Goal: Task Accomplishment & Management: Manage account settings

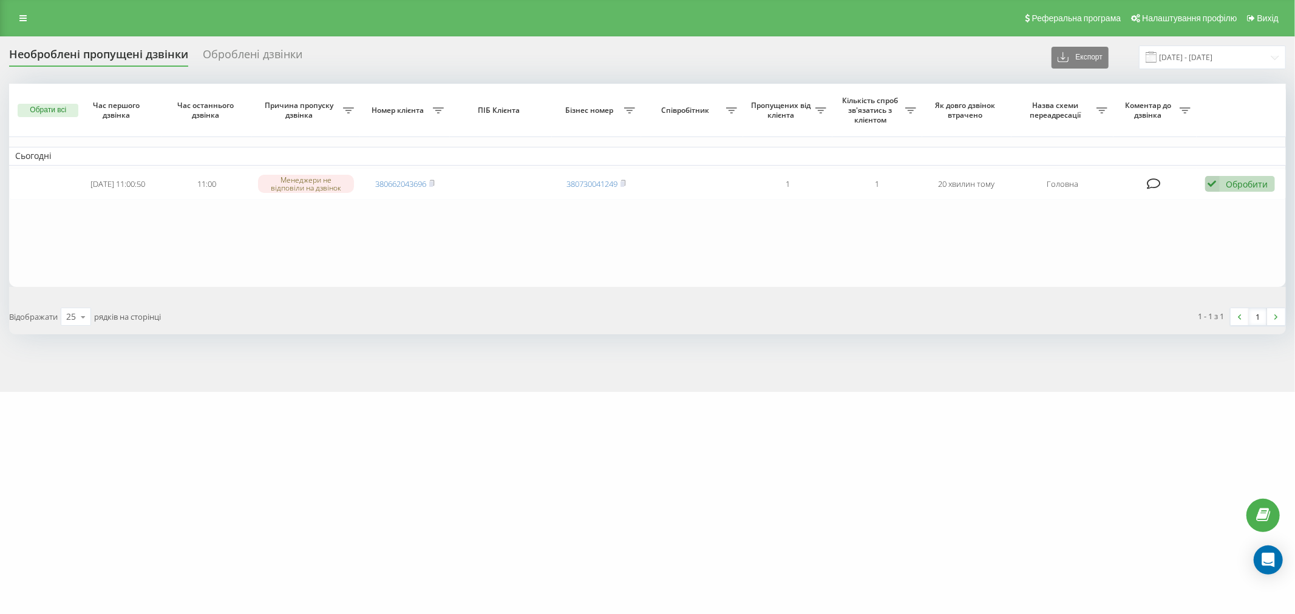
click at [20, 0] on div "Реферальна програма Налаштування профілю Вихід" at bounding box center [647, 18] width 1295 height 36
click at [257, 56] on div "Оброблені дзвінки" at bounding box center [253, 57] width 100 height 19
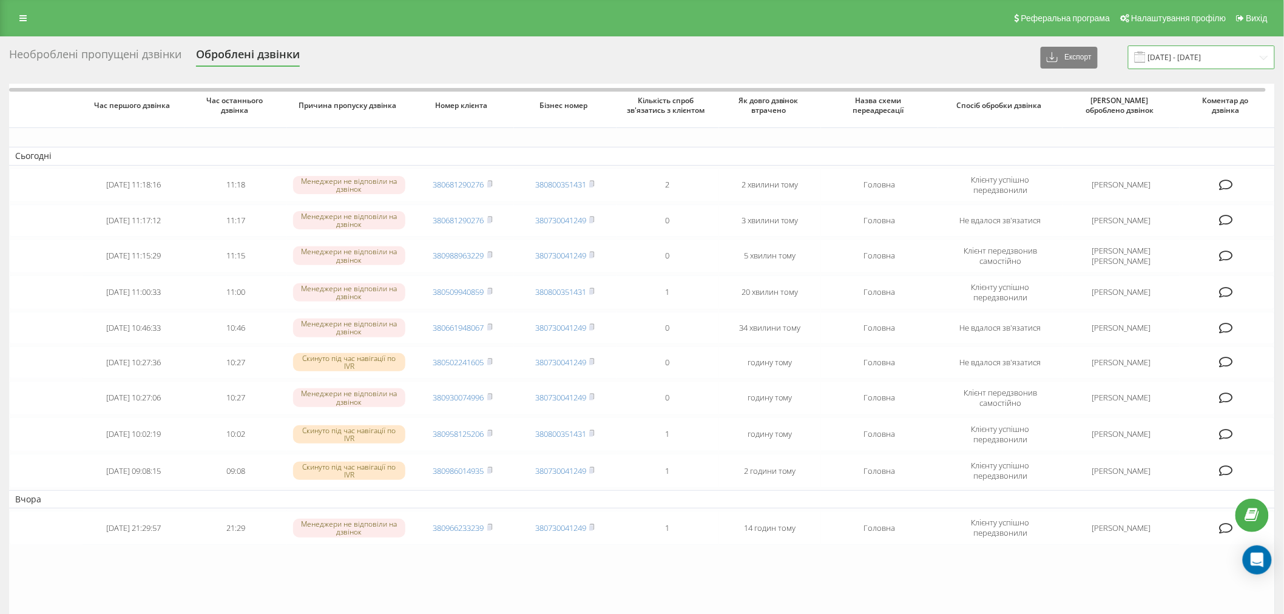
click at [1232, 59] on input "21.07.2025 - 21.08.2025" at bounding box center [1201, 58] width 147 height 24
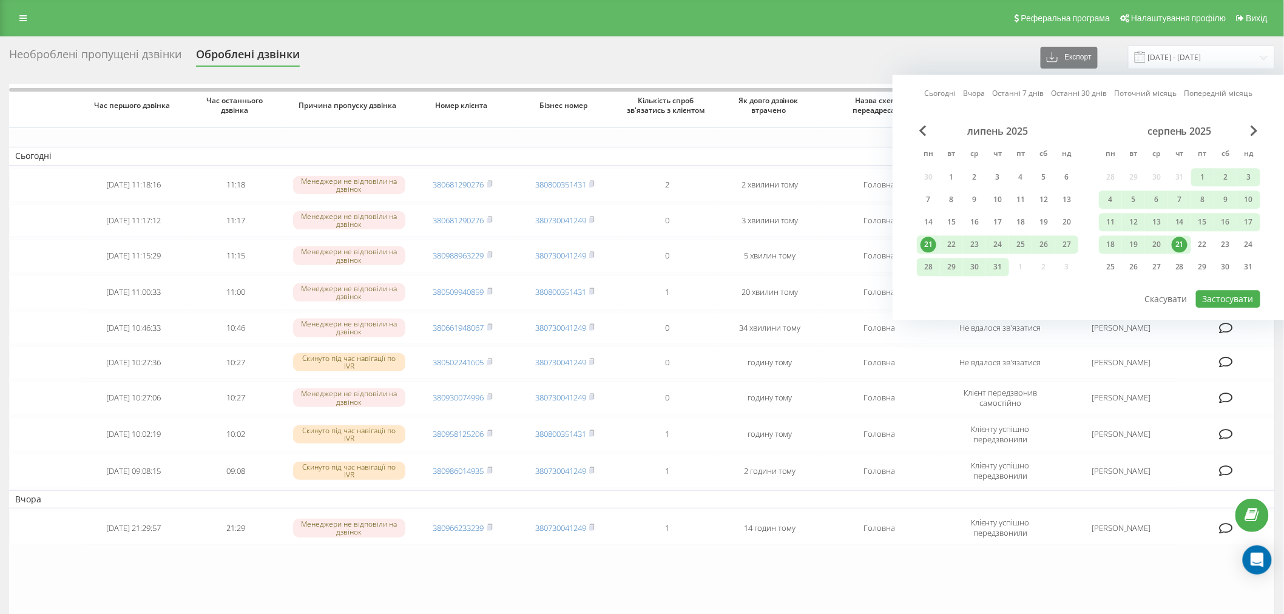
click at [1179, 244] on div "21" at bounding box center [1180, 245] width 16 height 16
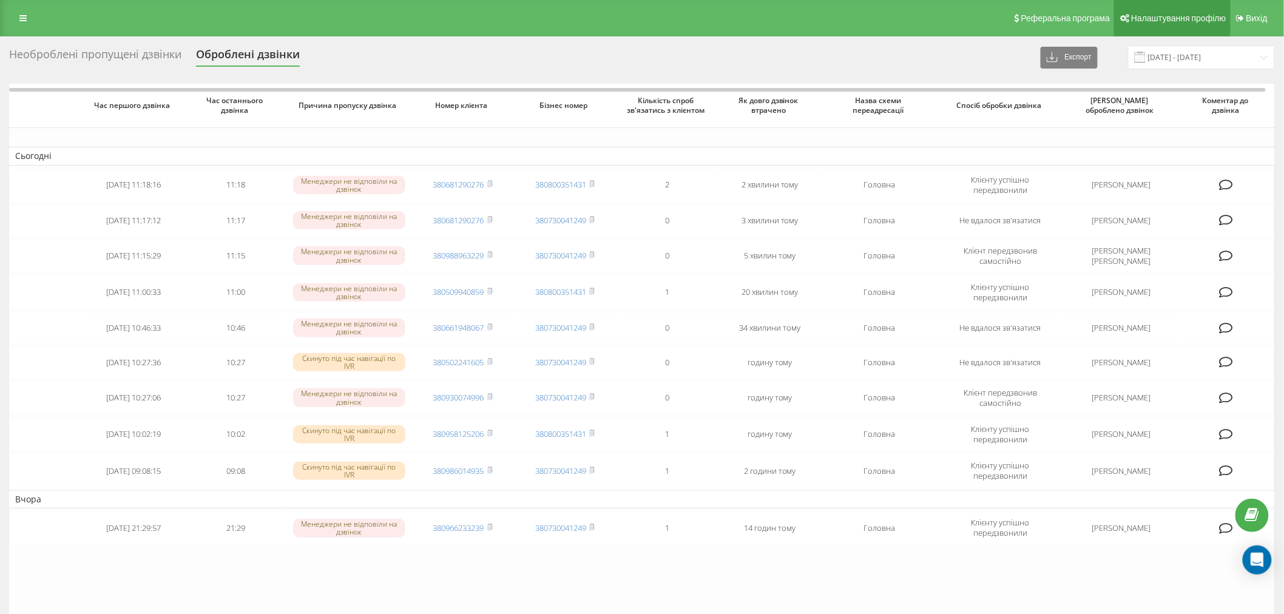
click at [1124, 31] on link "Налаштування профілю" at bounding box center [1173, 18] width 116 height 36
click at [151, 50] on div "Необроблені пропущені дзвінки" at bounding box center [95, 57] width 172 height 19
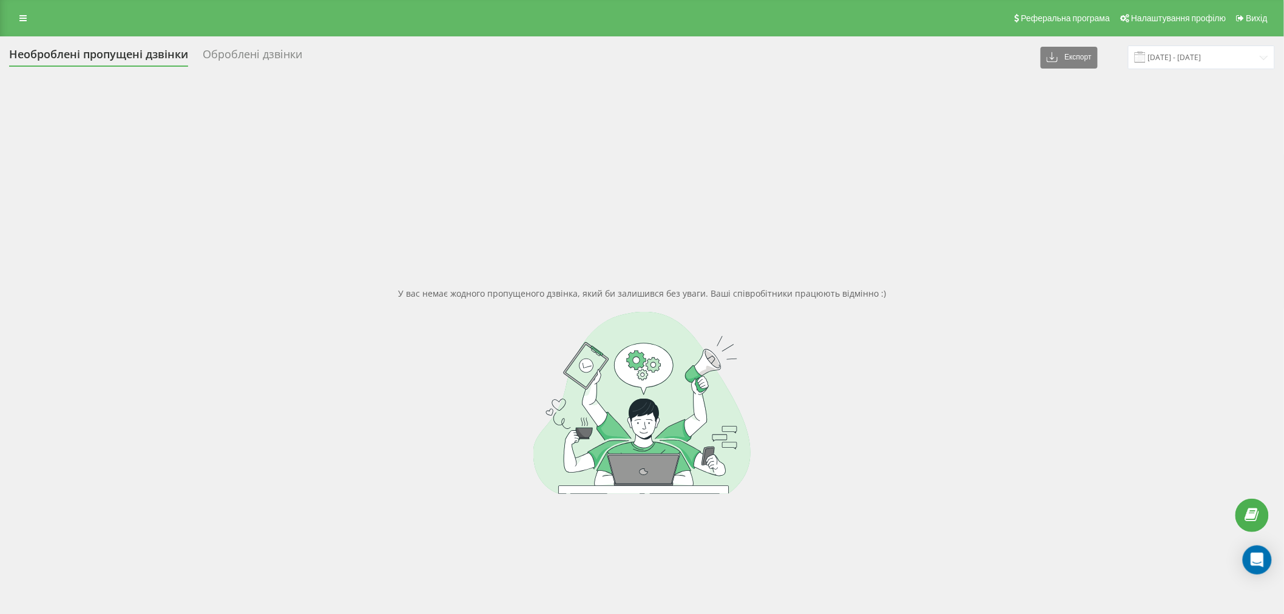
click at [35, 13] on div "Реферальна програма Налаштування профілю Вихід" at bounding box center [642, 18] width 1284 height 36
click at [27, 20] on link at bounding box center [23, 18] width 22 height 17
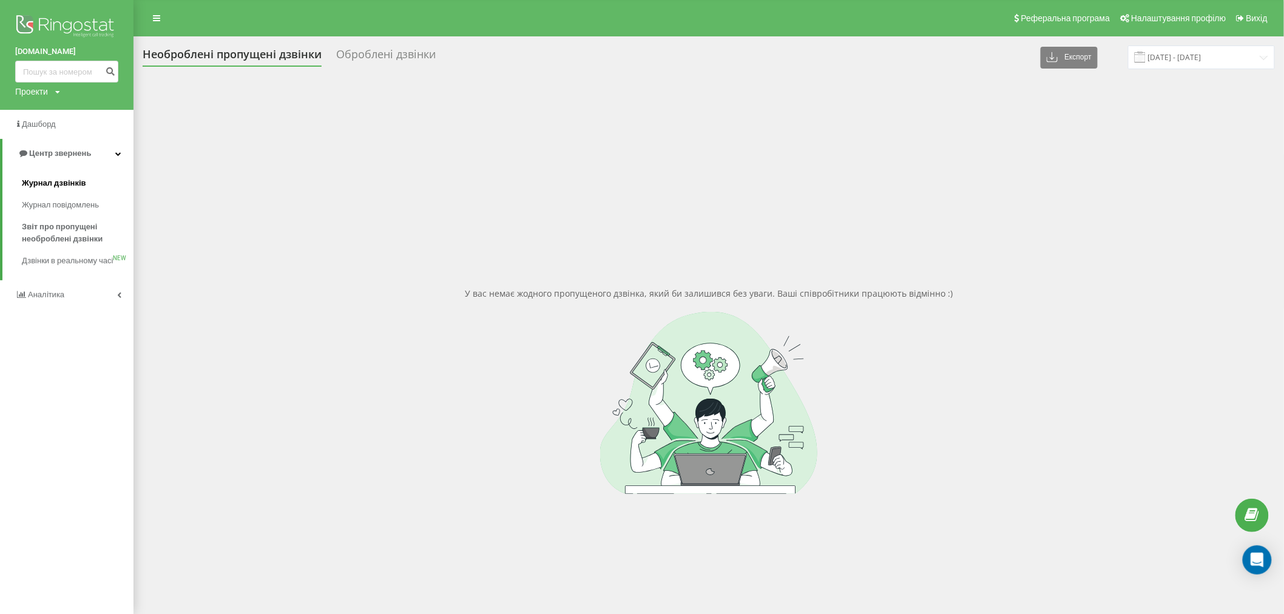
click at [69, 176] on link "Журнал дзвінків" at bounding box center [78, 183] width 112 height 22
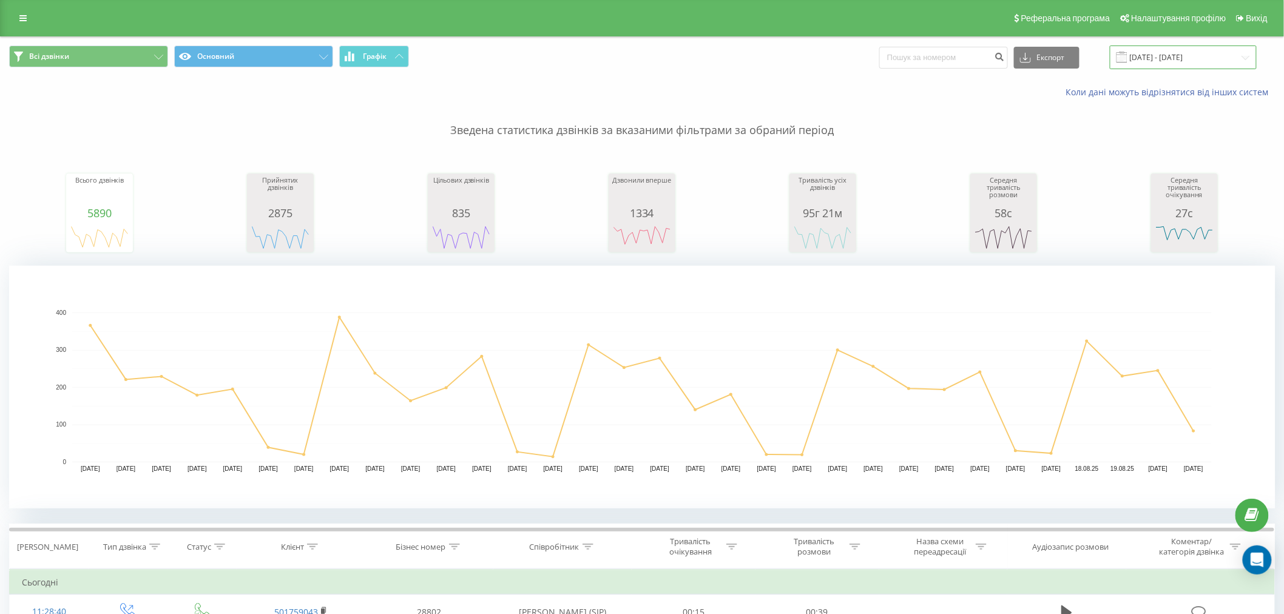
click at [1162, 62] on input "[DATE] - [DATE]" at bounding box center [1183, 58] width 147 height 24
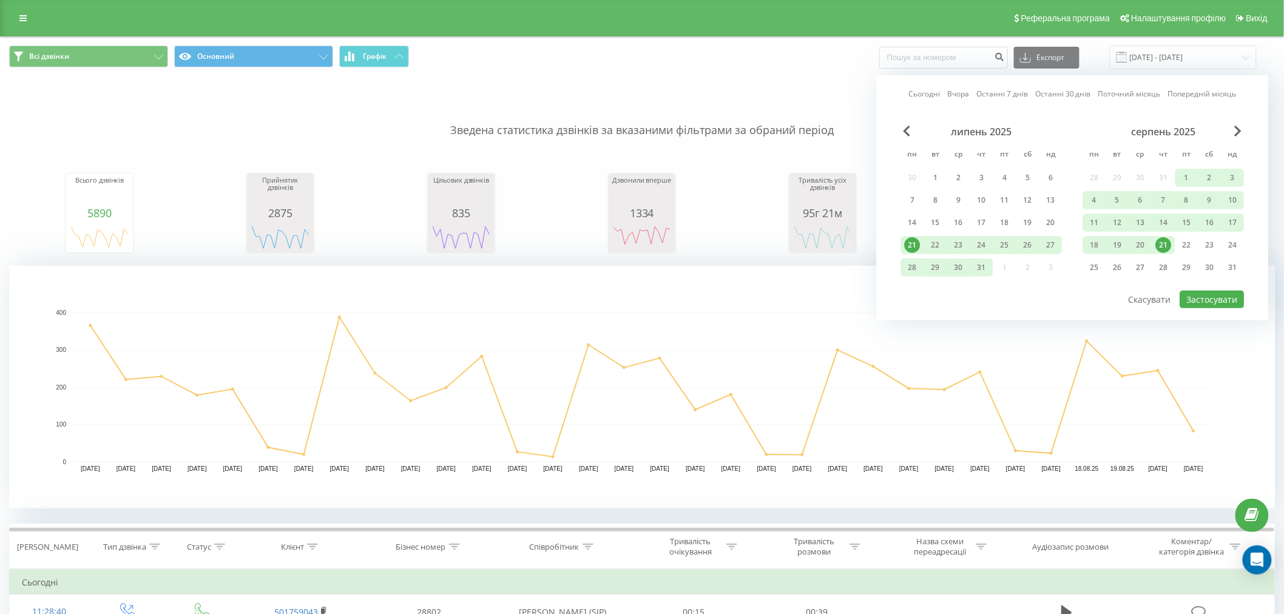
click at [1170, 245] on div "21" at bounding box center [1164, 245] width 16 height 16
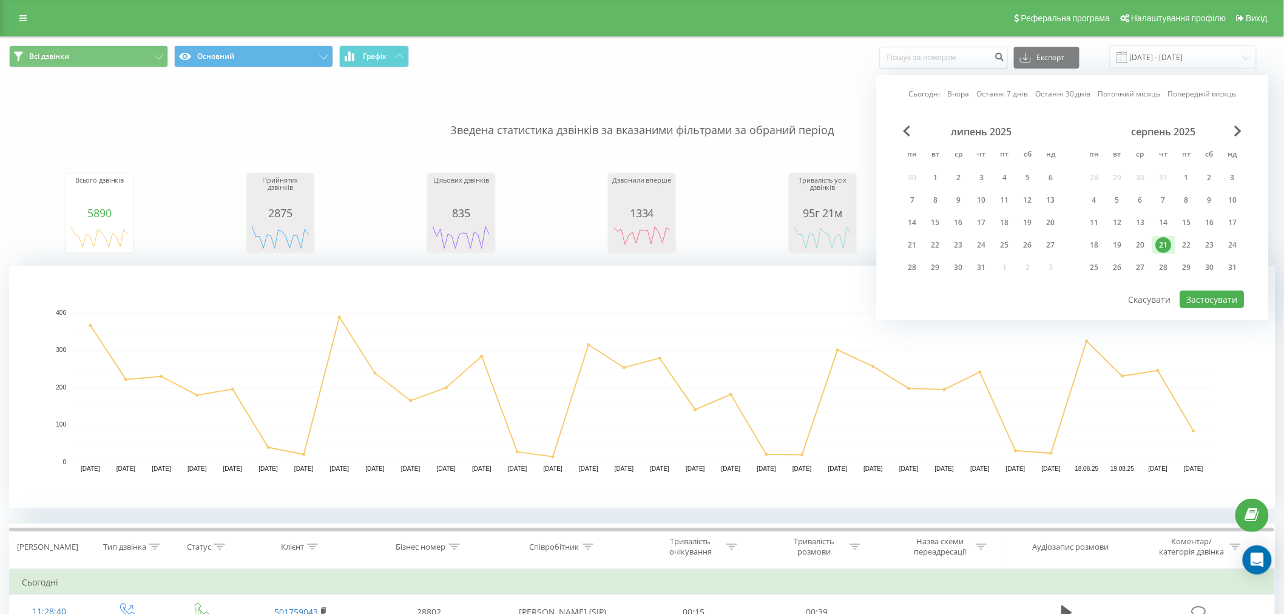
click at [1208, 282] on div "липень 2025 пн вт ср чт пт сб нд 30 1 2 3 4 5 6 7 8 9 10 11 12 13 14 15 16 17 1…" at bounding box center [1073, 208] width 344 height 164
click at [1213, 296] on button "Застосувати" at bounding box center [1213, 300] width 64 height 18
type input "[DATE] - [DATE]"
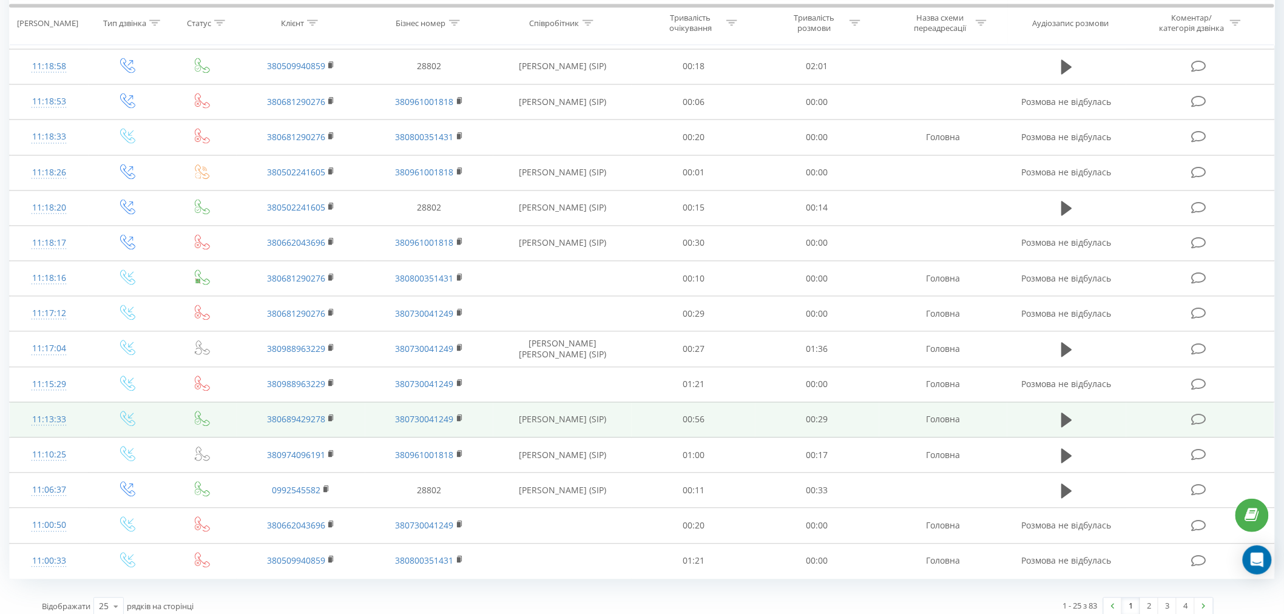
scroll to position [909, 0]
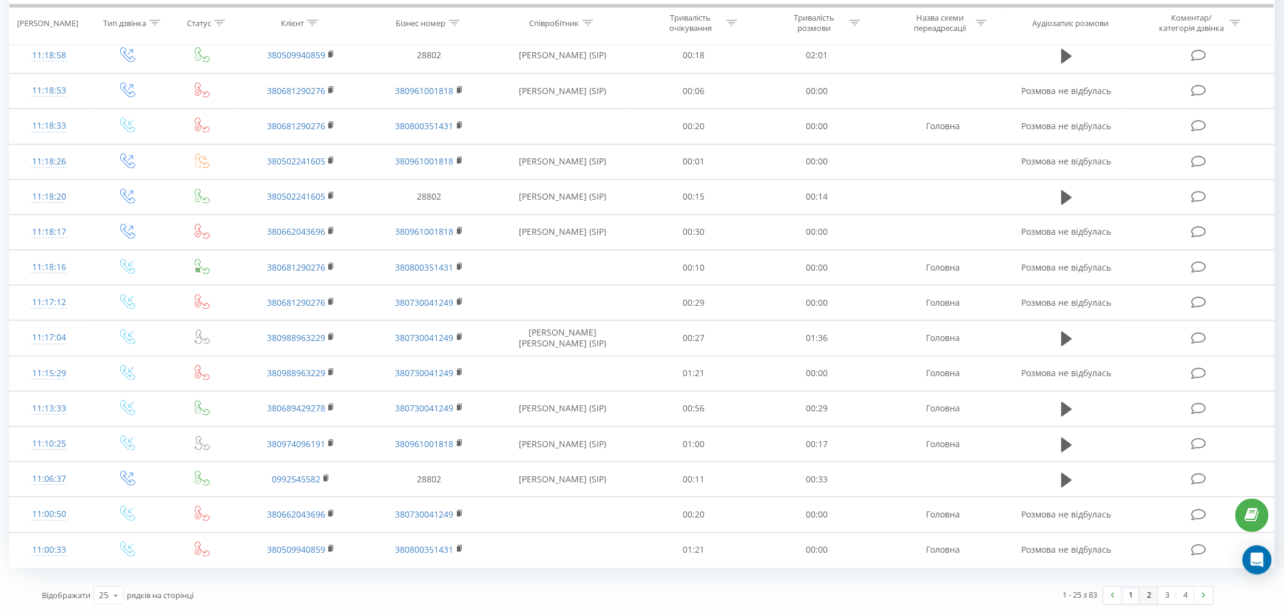
click at [1149, 597] on link "2" at bounding box center [1150, 596] width 18 height 17
